Goal: Information Seeking & Learning: Learn about a topic

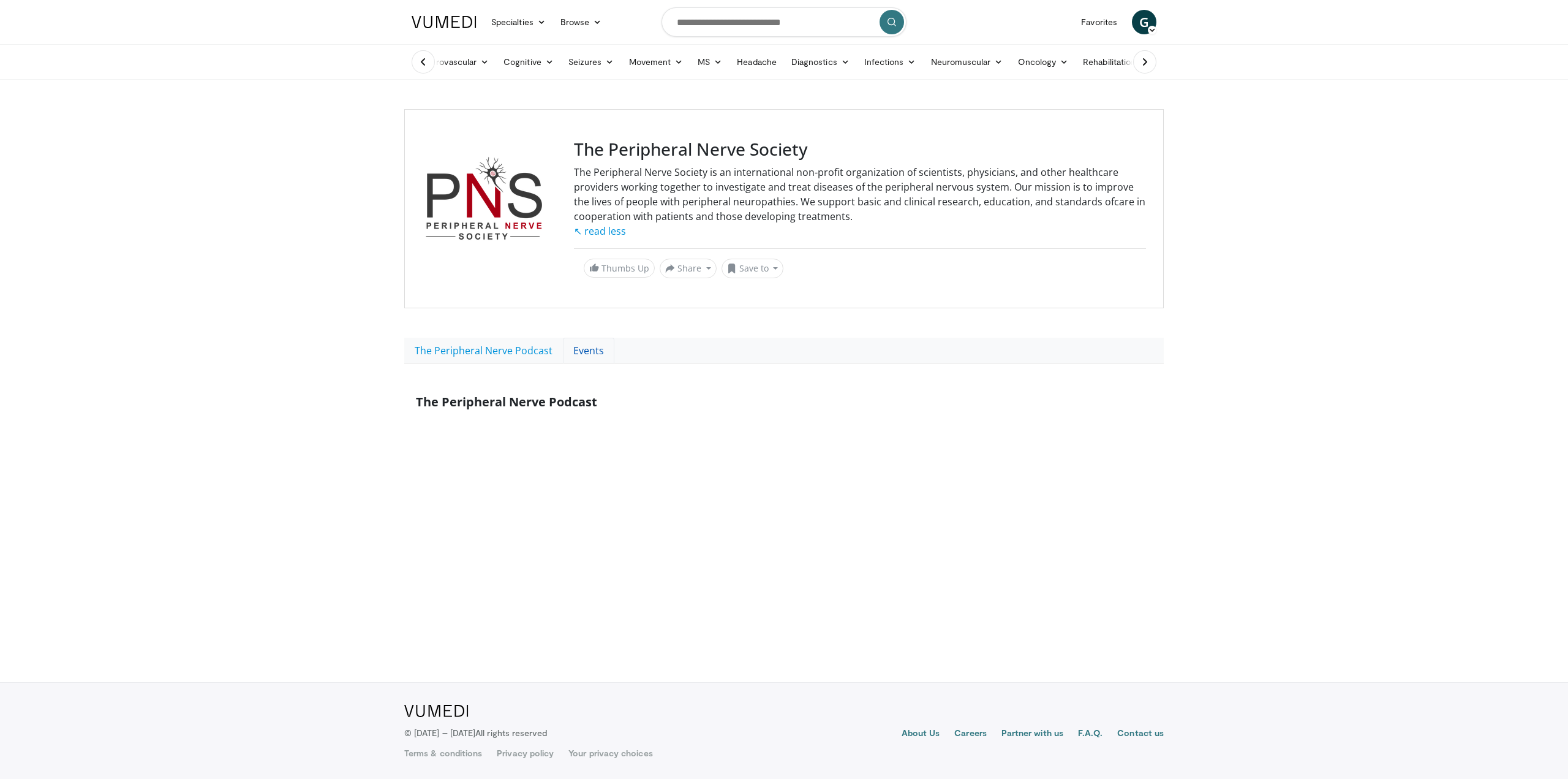
click at [588, 354] on link "Events" at bounding box center [588, 350] width 52 height 25
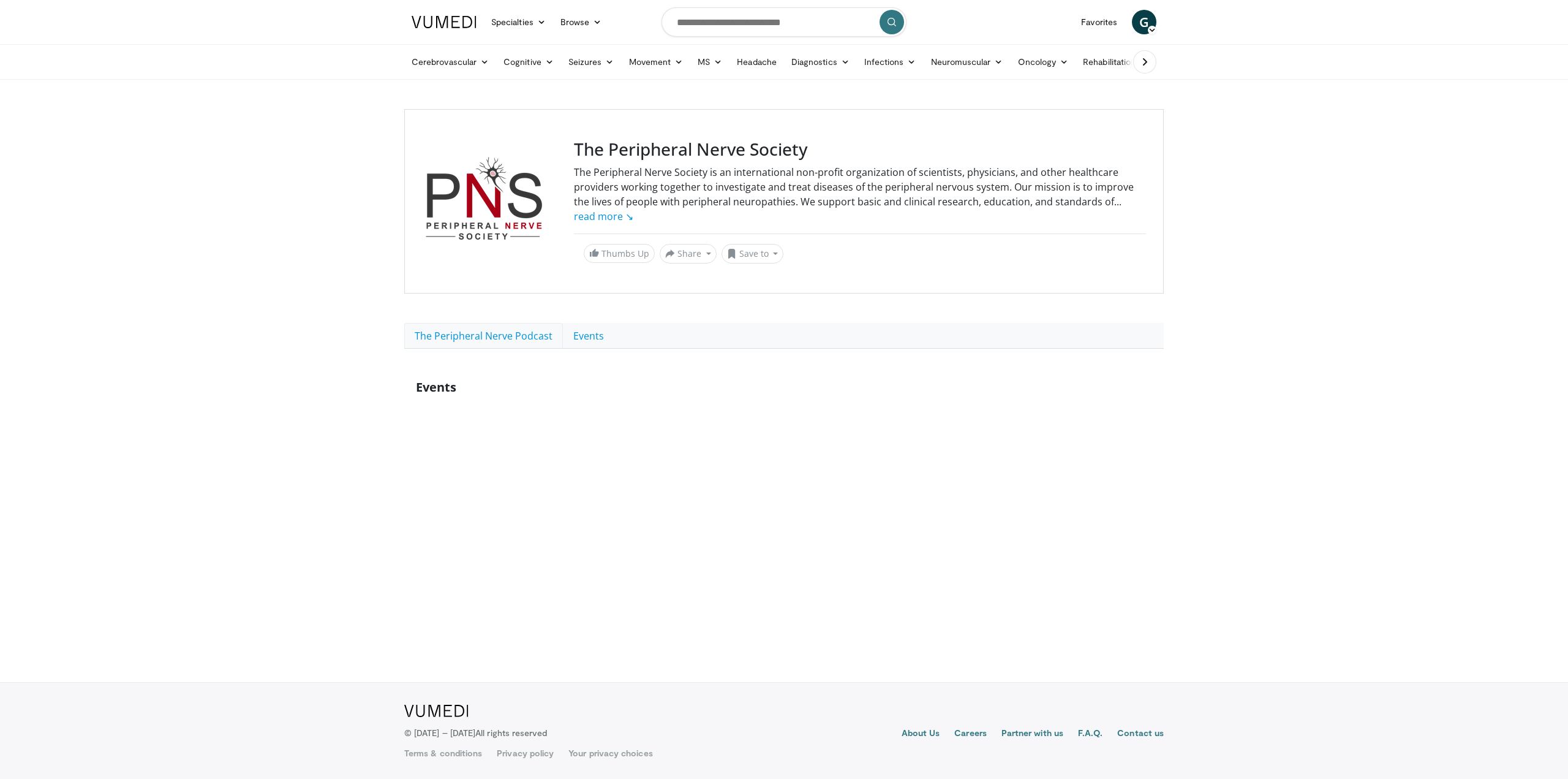
drag, startPoint x: 515, startPoint y: 330, endPoint x: 742, endPoint y: 388, distance: 234.3
click at [515, 330] on link "The Peripheral Nerve Podcast" at bounding box center [484, 335] width 158 height 25
